Goal: Task Accomplishment & Management: Complete application form

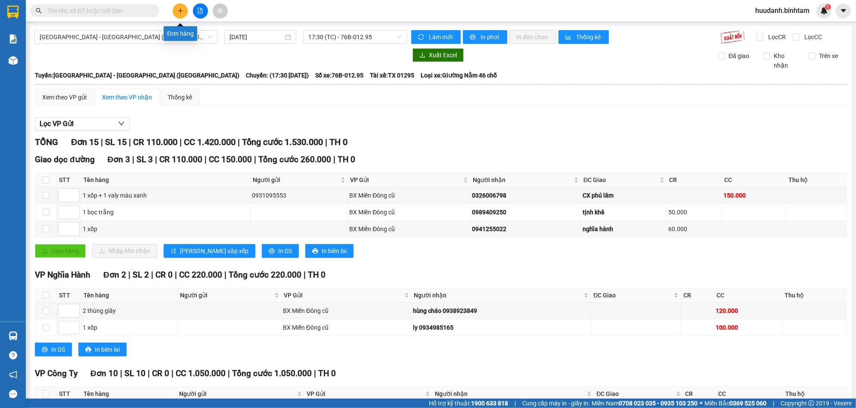
click at [184, 7] on button at bounding box center [180, 10] width 15 height 15
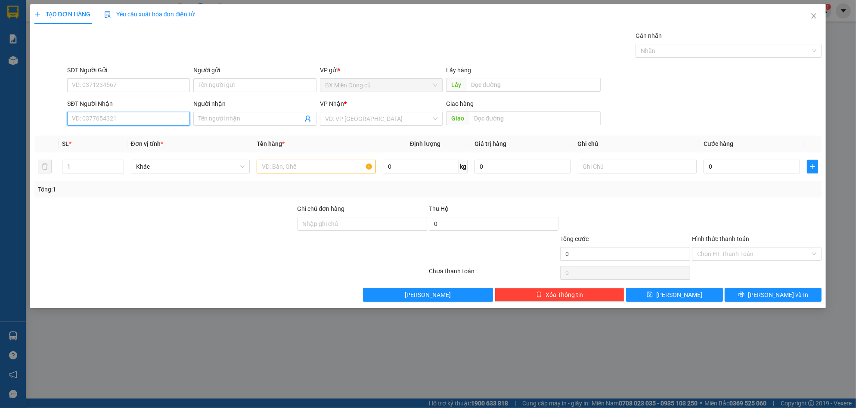
click at [121, 123] on input "SĐT Người Nhận" at bounding box center [128, 119] width 123 height 14
click at [210, 116] on input "Người nhận" at bounding box center [251, 118] width 104 height 9
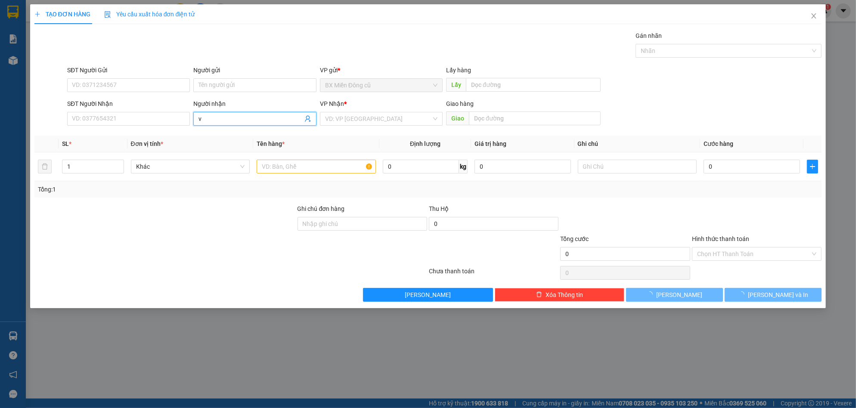
paste input "ũ"
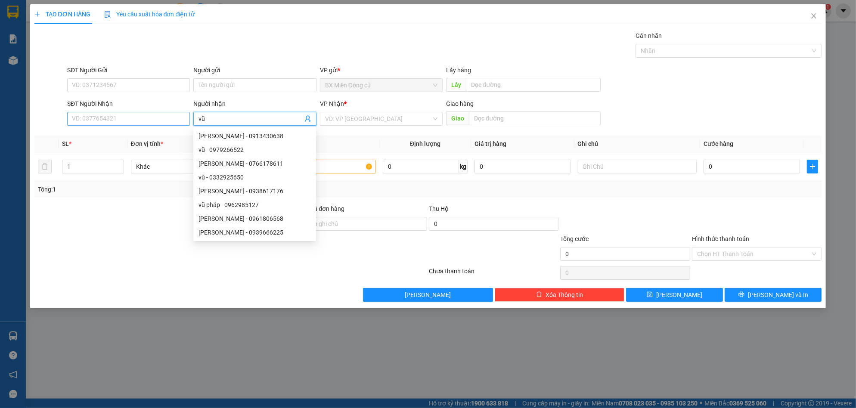
type input "vũ"
click at [149, 115] on input "SĐT Người Nhận" at bounding box center [128, 119] width 123 height 14
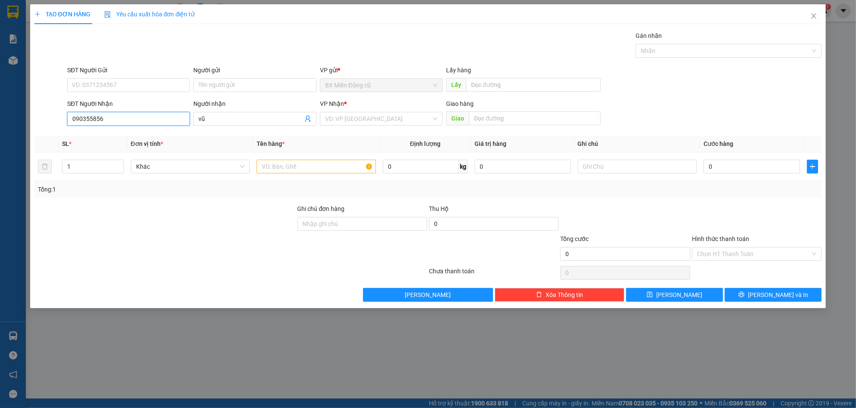
type input "0903558567"
click at [122, 133] on div "0903558567" at bounding box center [128, 135] width 112 height 9
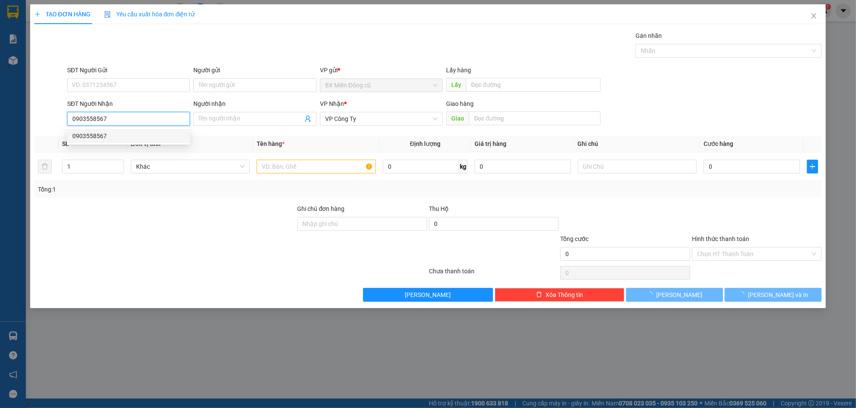
type input "50.000"
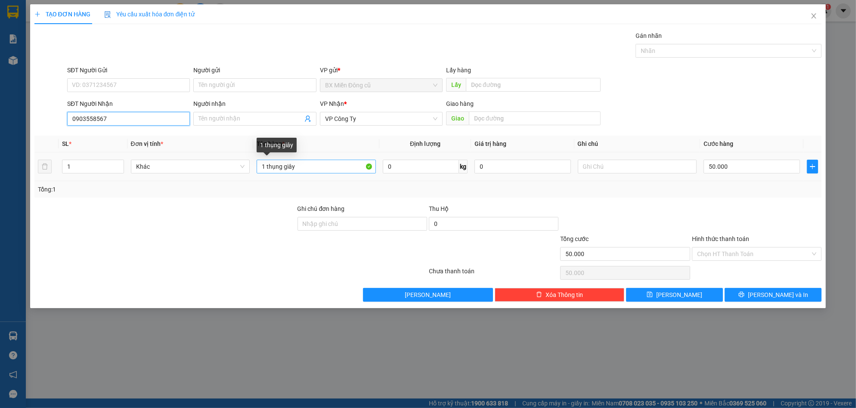
type input "0903558567"
click at [312, 168] on input "1 thụng giây" at bounding box center [316, 167] width 119 height 14
paste input "ùng"
paste input "â"
type input "1 thụng giây+ 1 thùng cây"
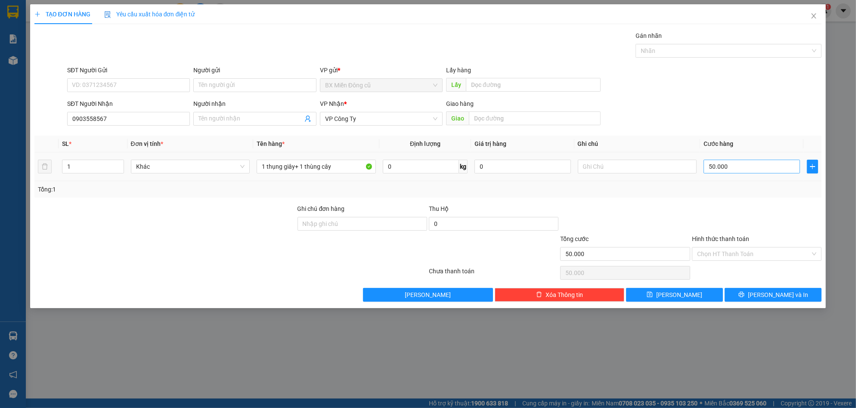
click at [735, 159] on div "50.000" at bounding box center [752, 166] width 96 height 17
click at [736, 165] on input "50.000" at bounding box center [752, 167] width 96 height 14
type input "0"
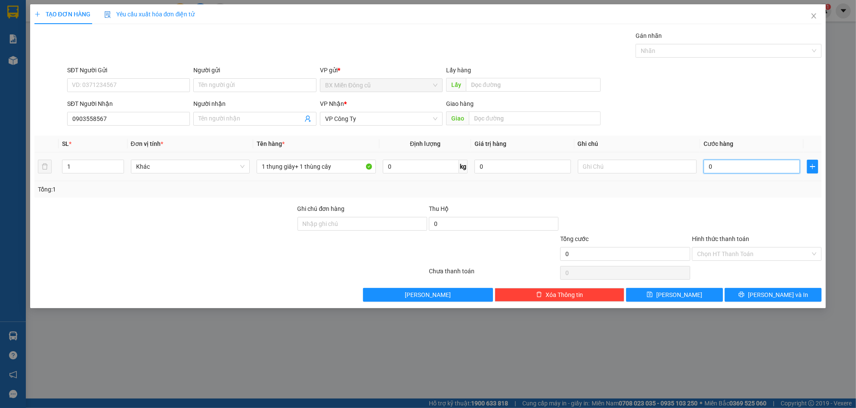
type input "1"
type input "01"
type input "13"
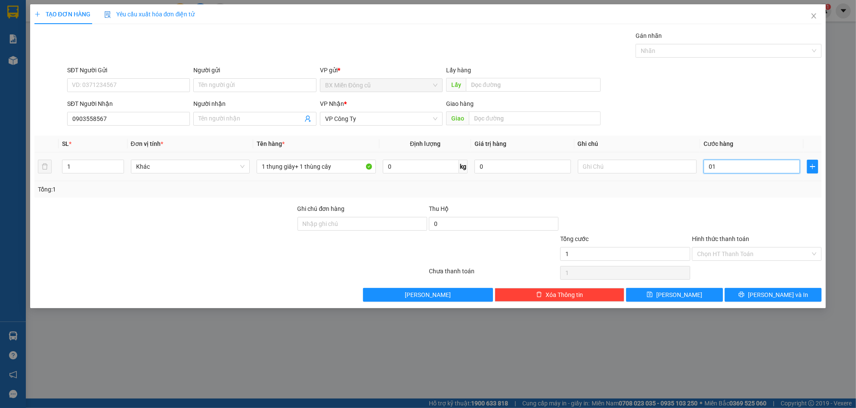
type input "013"
type input "133"
type input "0.133"
type input "1.333"
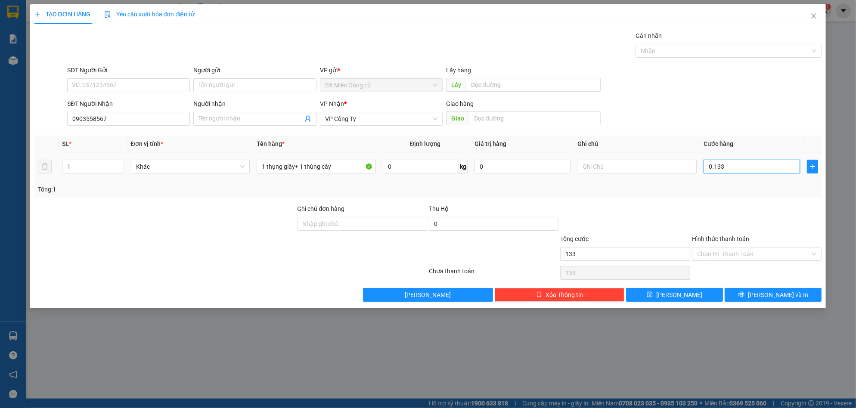
type input "1.333"
type input "0.133"
type input "133"
type input "013"
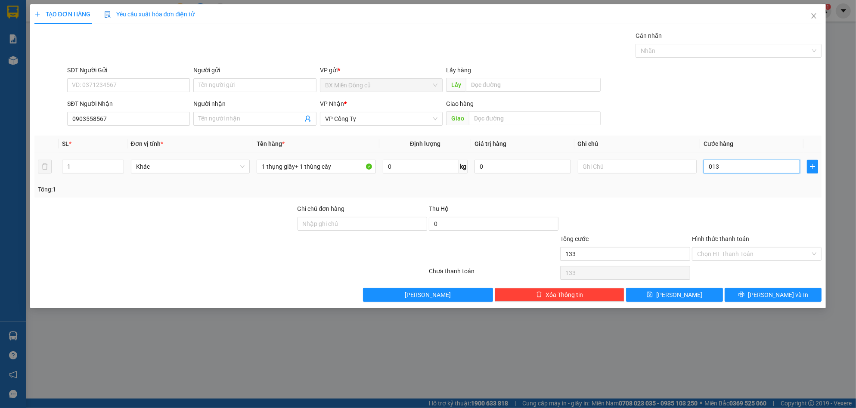
type input "13"
type input "130"
type input "0.130"
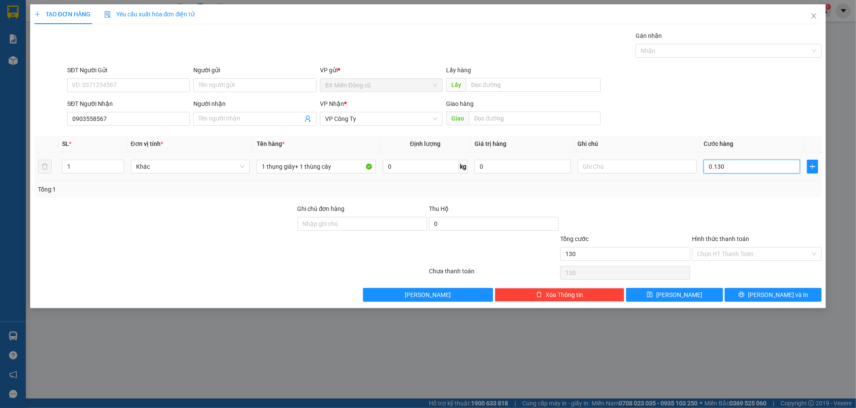
type input "1.300"
type input "01.300"
type input "13.000"
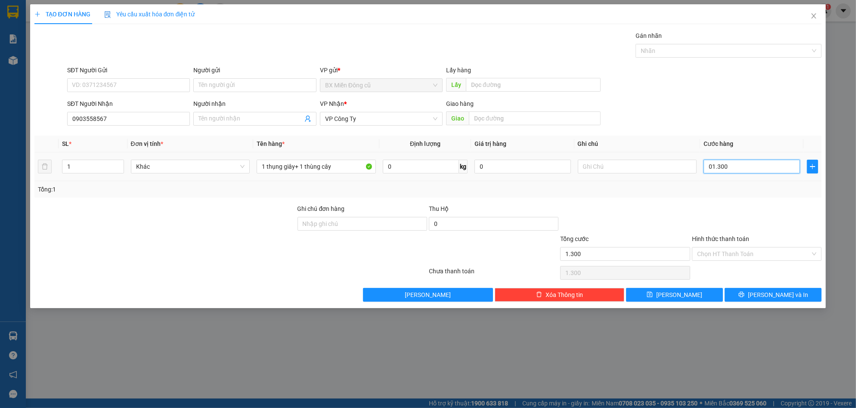
type input "013.000"
type input "130.000"
click at [738, 255] on input "Hình thức thanh toán" at bounding box center [753, 254] width 113 height 13
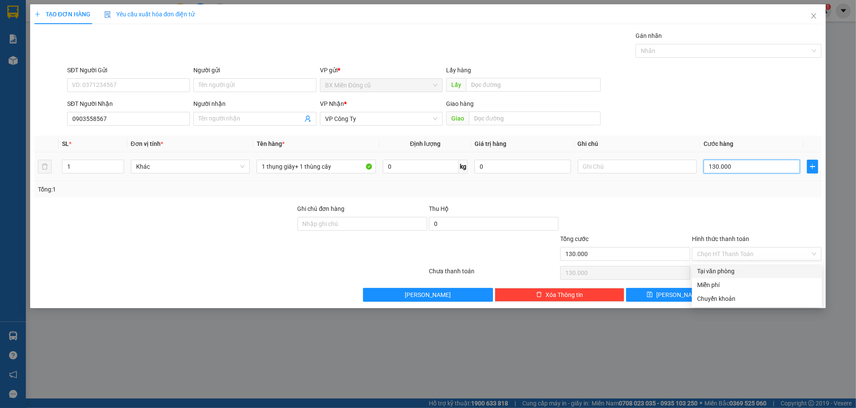
click at [735, 165] on input "130.000" at bounding box center [752, 167] width 96 height 14
type input "0"
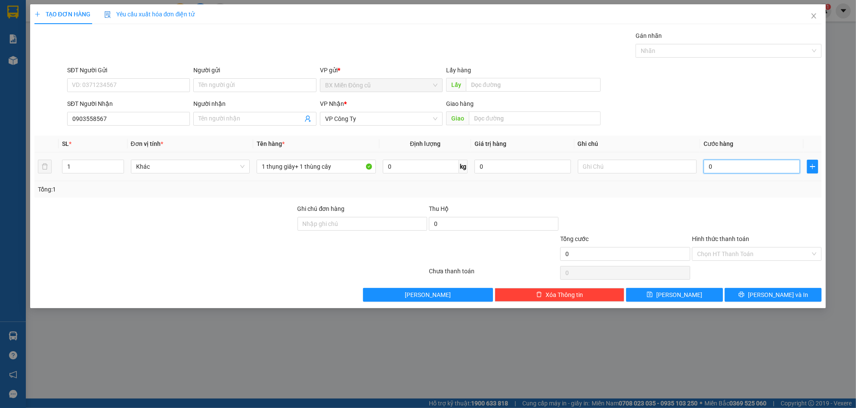
type input "1"
type input "01"
type input "12"
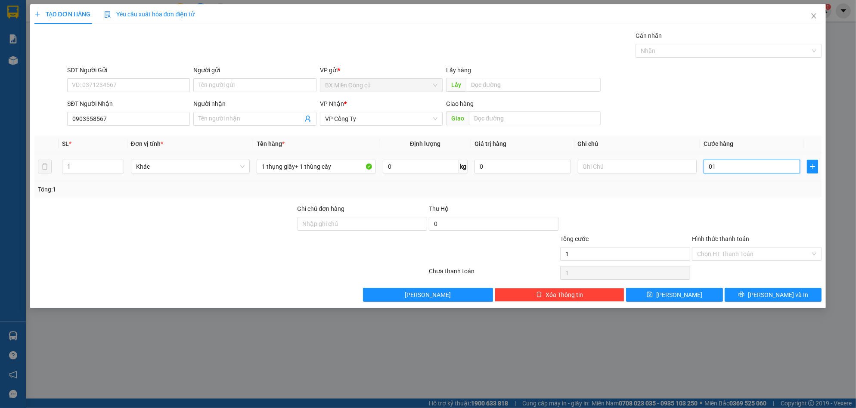
type input "012"
type input "120"
type input "0.120"
type input "1.200"
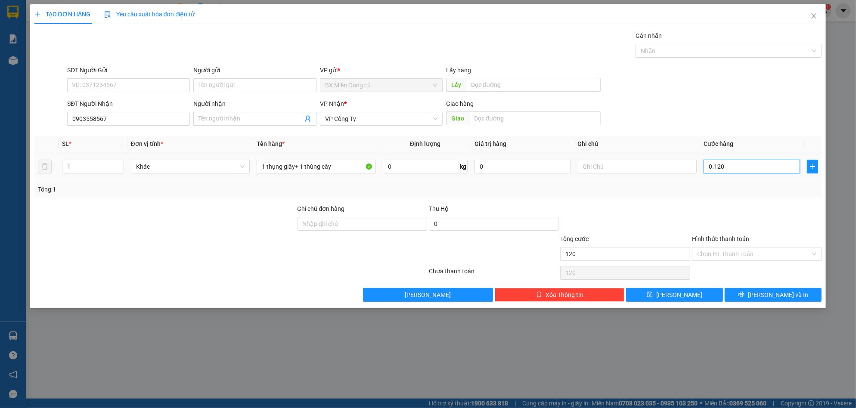
type input "1.200"
type input "01.200"
type input "12.000"
type input "012.000"
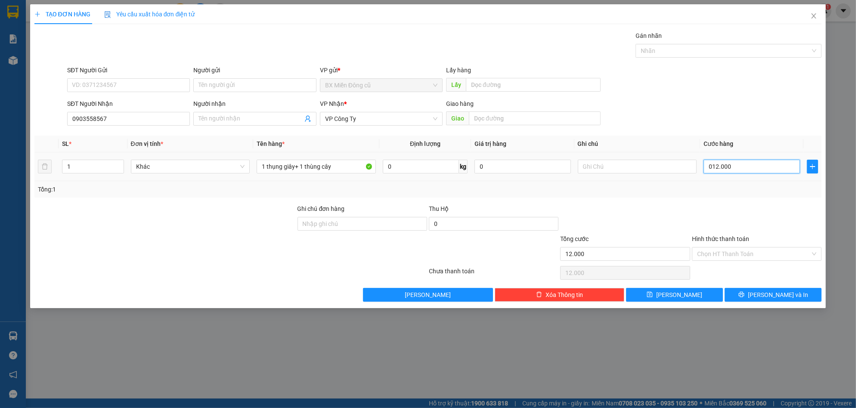
type input "120.000"
click at [771, 257] on span "[PERSON_NAME] và In" at bounding box center [778, 294] width 60 height 9
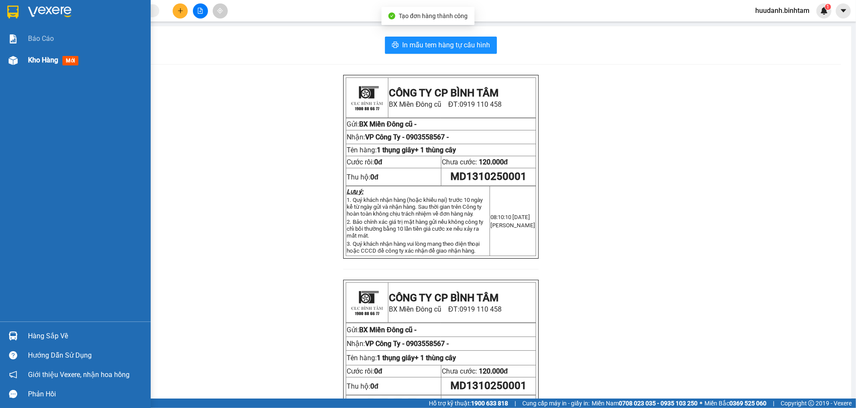
click at [50, 56] on span "Kho hàng" at bounding box center [43, 60] width 30 height 8
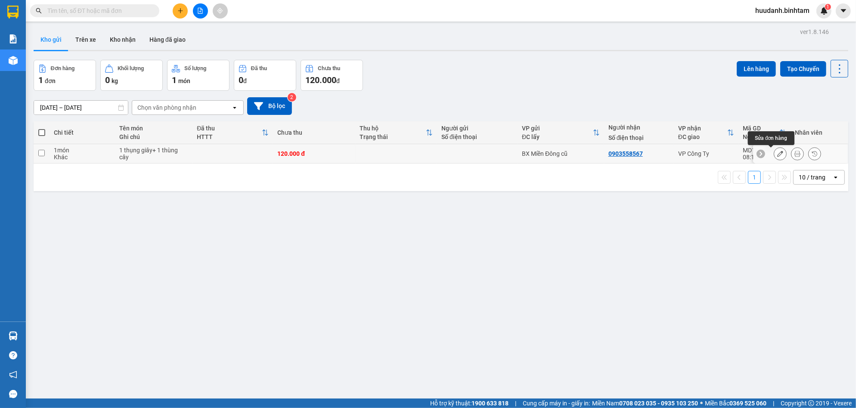
click at [778, 151] on icon at bounding box center [781, 154] width 6 height 6
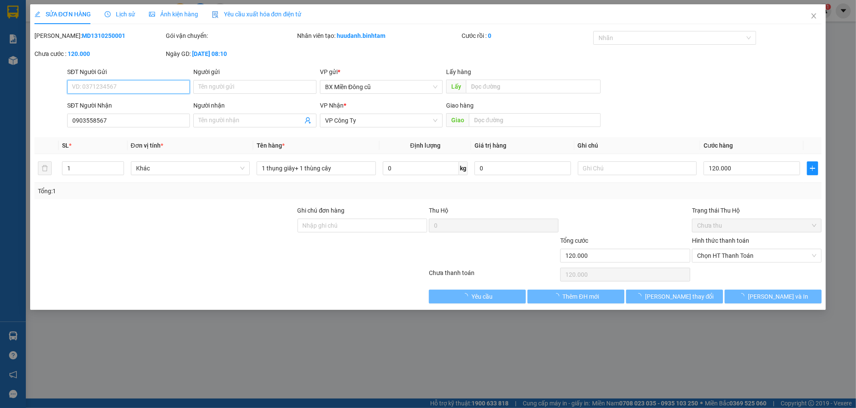
type input "0903558567"
type input "120.000"
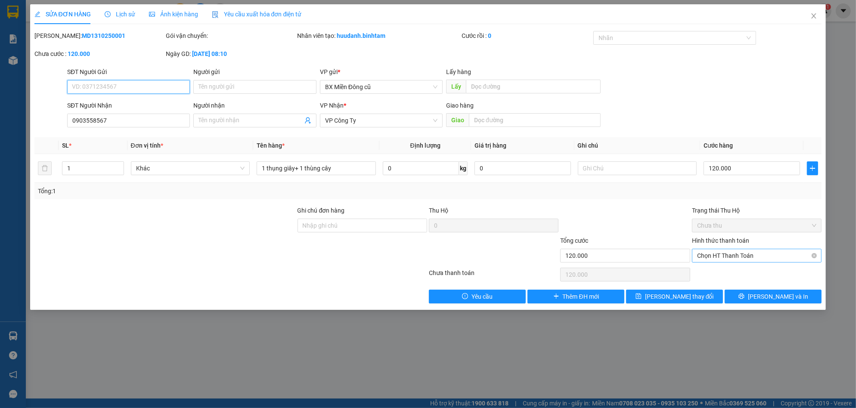
click at [744, 254] on span "Chọn HT Thanh Toán" at bounding box center [756, 255] width 119 height 13
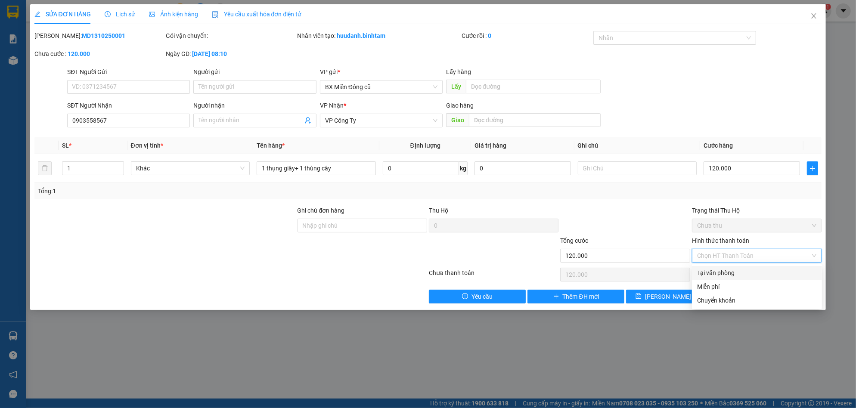
click at [724, 267] on div "Tại văn phòng" at bounding box center [757, 273] width 130 height 14
type input "0"
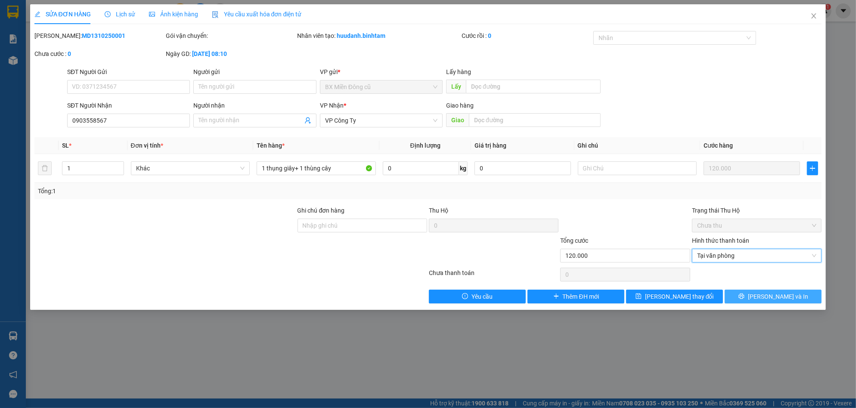
drag, startPoint x: 786, startPoint y: 296, endPoint x: 790, endPoint y: 299, distance: 4.7
click at [786, 296] on span "[PERSON_NAME] và In" at bounding box center [778, 296] width 60 height 9
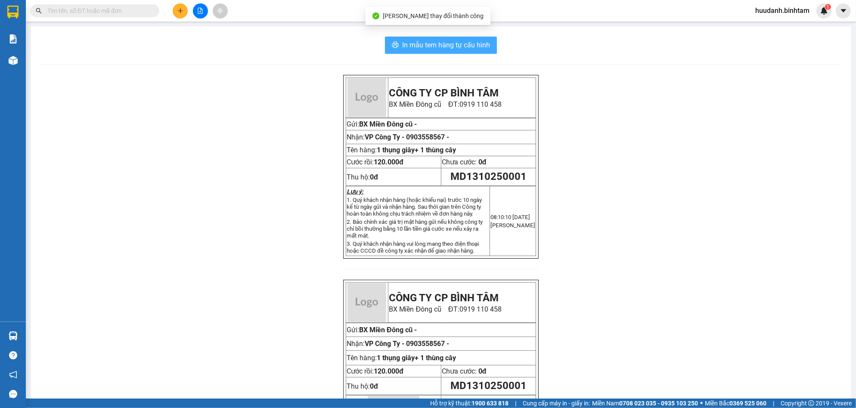
click at [479, 46] on span "In mẫu tem hàng tự cấu hình" at bounding box center [446, 45] width 88 height 11
